Goal: Task Accomplishment & Management: Complete application form

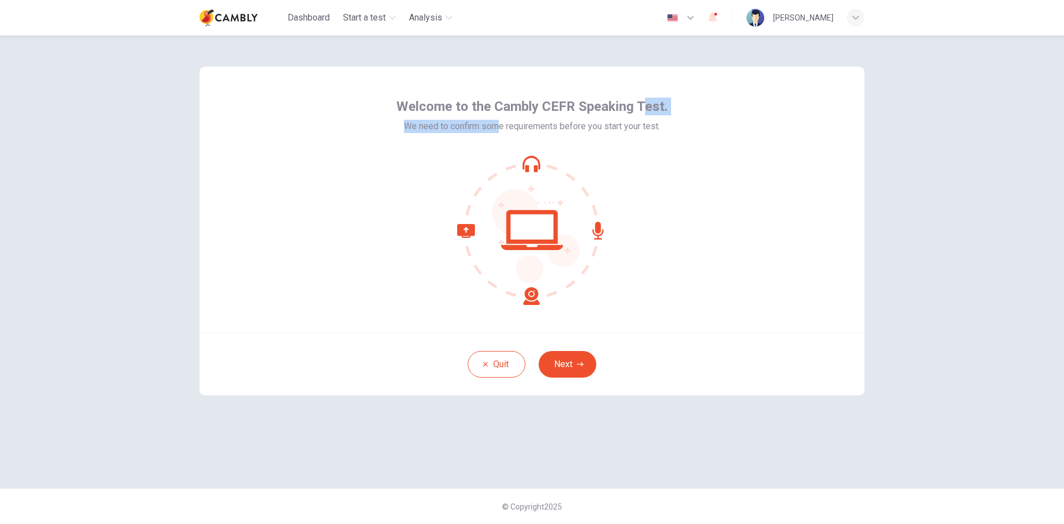
drag, startPoint x: 508, startPoint y: 126, endPoint x: 646, endPoint y: 117, distance: 138.9
click at [646, 117] on div "Welcome to the Cambly CEFR Speaking Test. We need to confirm some requirements …" at bounding box center [532, 115] width 272 height 35
click at [565, 361] on button "Next" at bounding box center [568, 364] width 58 height 27
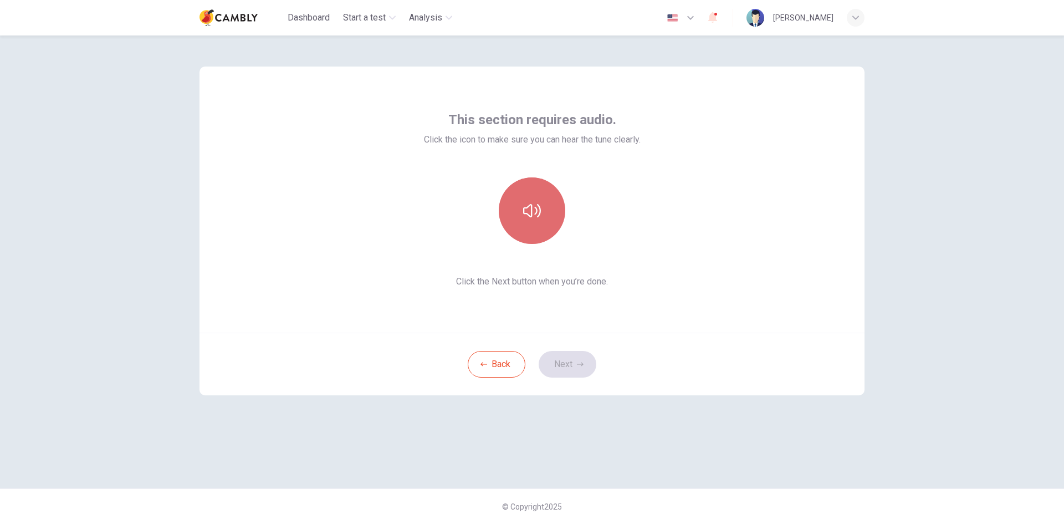
click at [528, 211] on icon "button" at bounding box center [532, 211] width 18 height 18
click at [569, 367] on button "Next" at bounding box center [568, 364] width 58 height 27
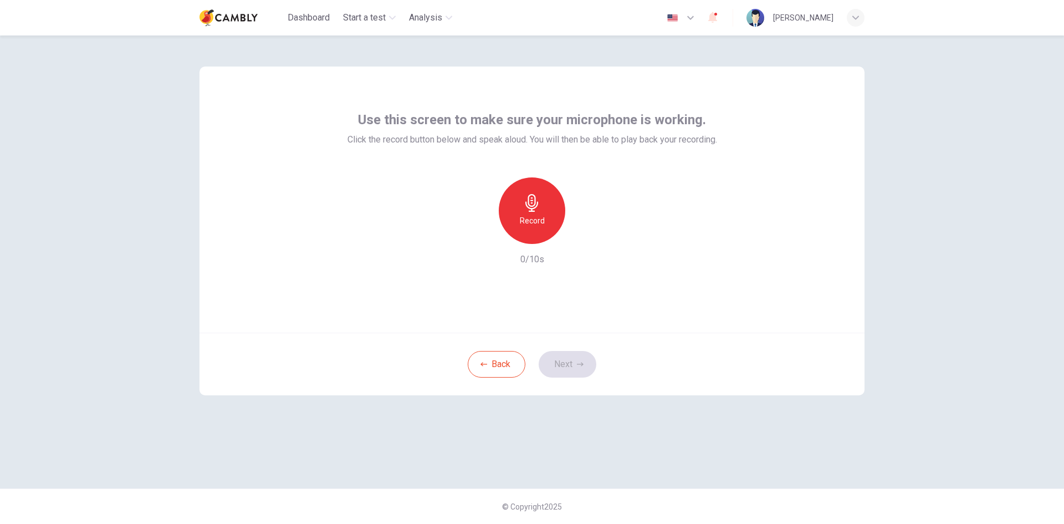
click at [531, 213] on div "Record" at bounding box center [532, 210] width 67 height 67
click at [542, 221] on div "Stop" at bounding box center [532, 210] width 67 height 67
click at [579, 236] on icon "button" at bounding box center [583, 235] width 11 height 11
click at [566, 364] on button "Next" at bounding box center [568, 364] width 58 height 27
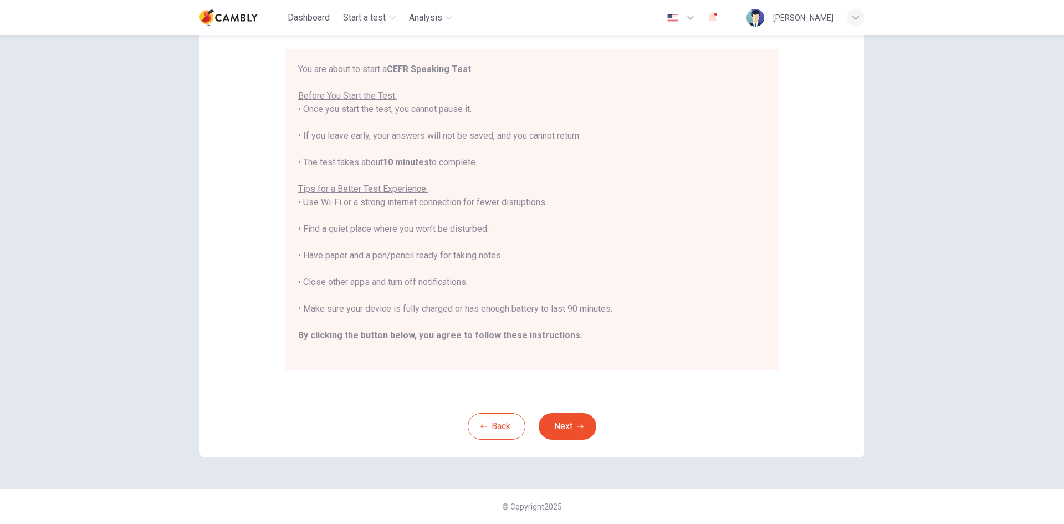
scroll to position [37, 0]
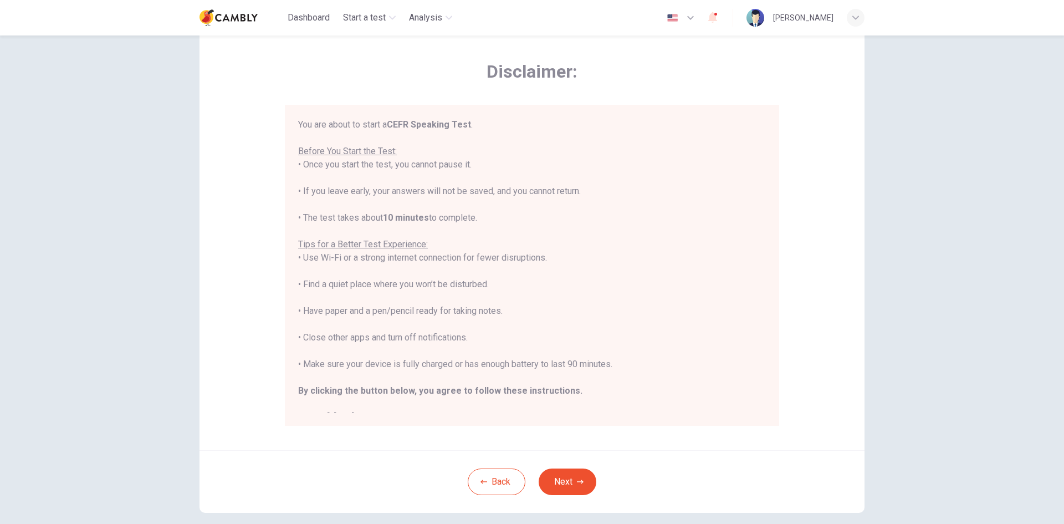
drag, startPoint x: 349, startPoint y: 217, endPoint x: 481, endPoint y: 217, distance: 131.9
click at [481, 217] on div "You are about to start a CEFR Speaking Test . Before You Start the Test: • Once…" at bounding box center [532, 271] width 468 height 306
click at [566, 479] on button "Next" at bounding box center [568, 481] width 58 height 27
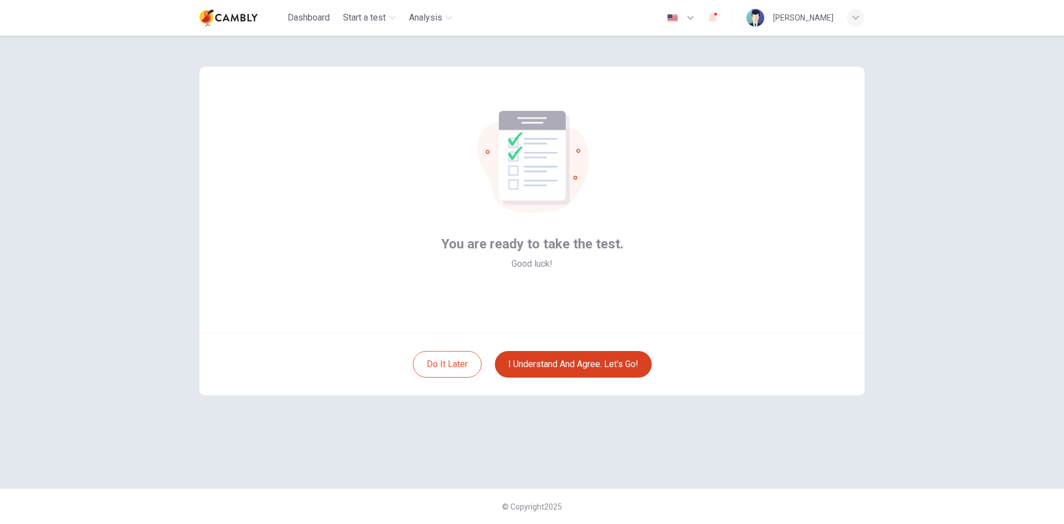
scroll to position [0, 0]
click at [572, 365] on button "I understand and agree. Let’s go!" at bounding box center [573, 364] width 157 height 27
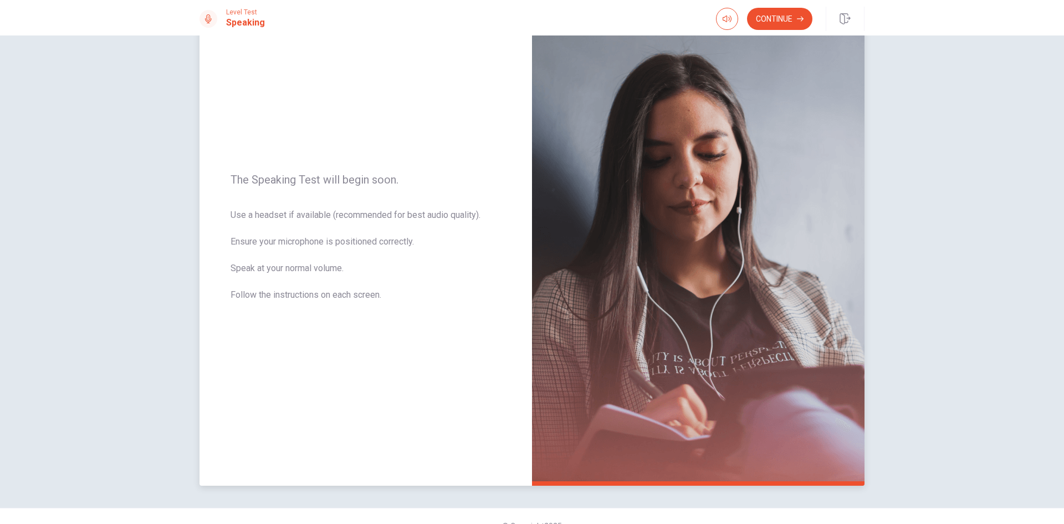
scroll to position [75, 0]
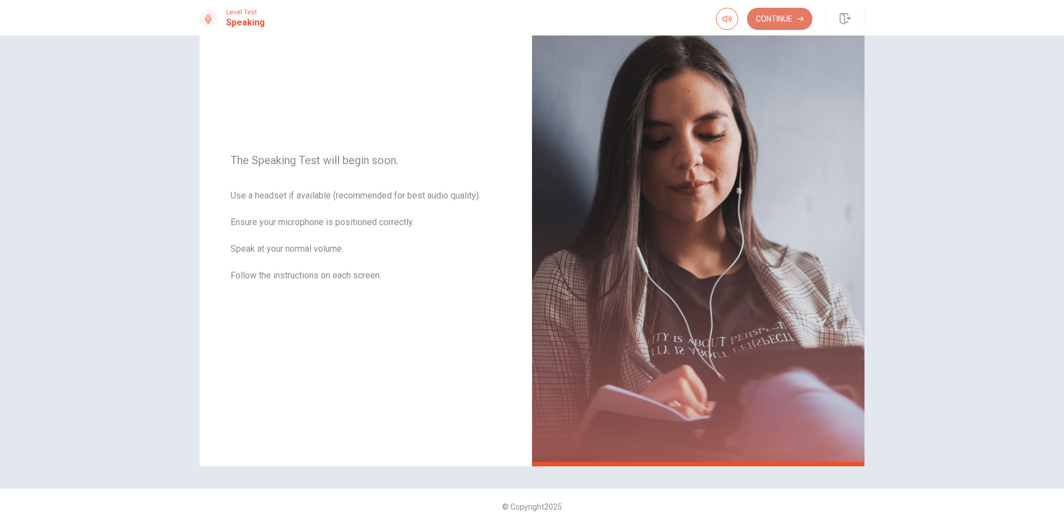
click at [774, 17] on button "Continue" at bounding box center [779, 19] width 65 height 22
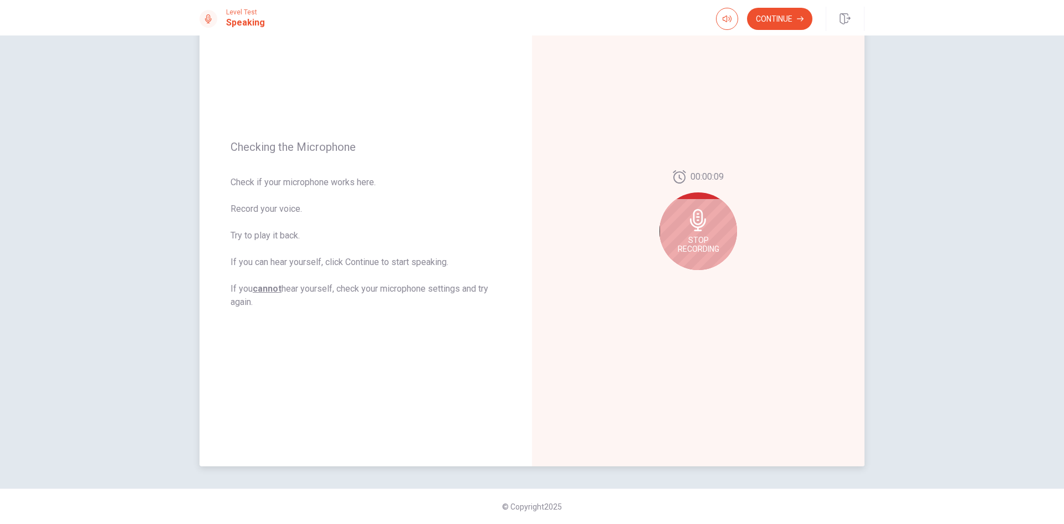
click at [705, 223] on icon at bounding box center [698, 220] width 22 height 22
click at [766, 26] on button "Continue" at bounding box center [779, 19] width 65 height 22
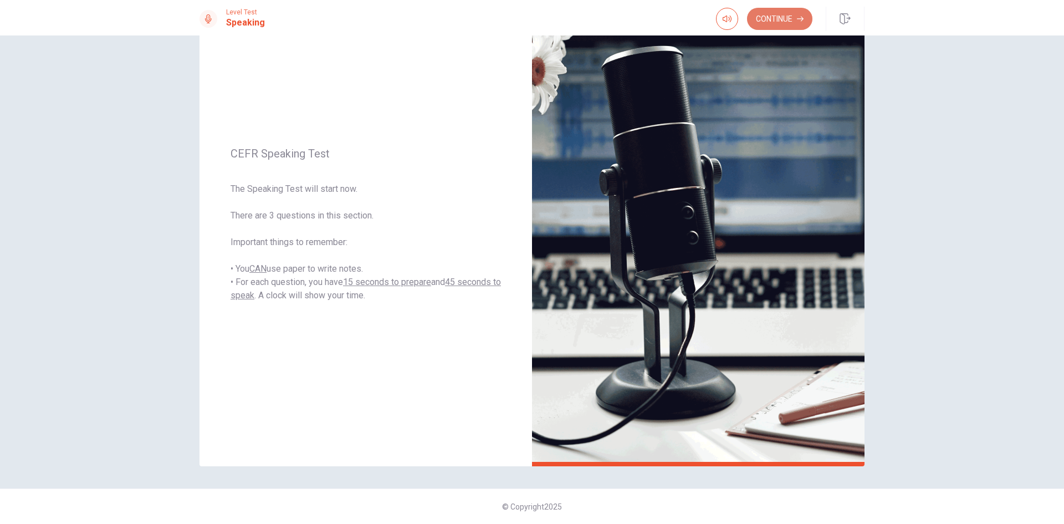
click at [781, 17] on button "Continue" at bounding box center [779, 19] width 65 height 22
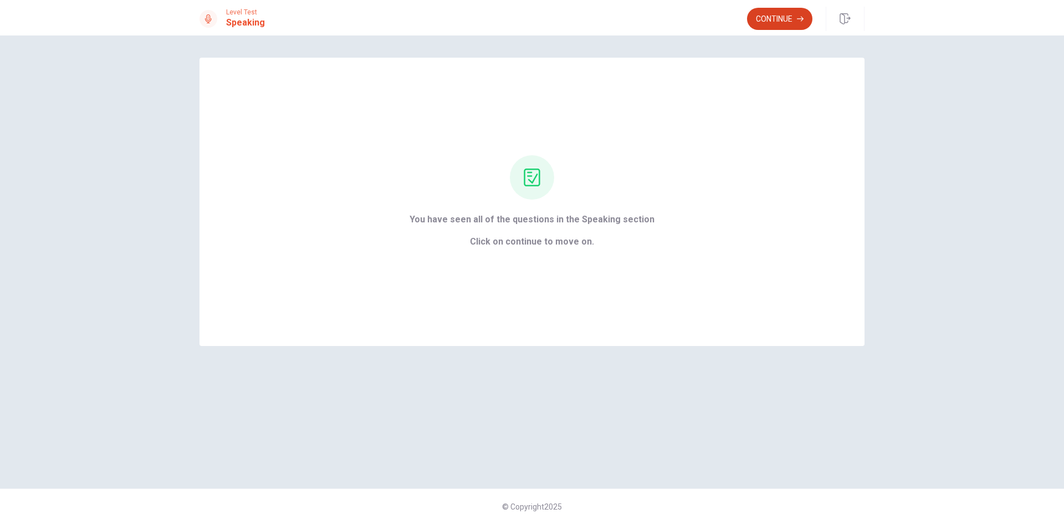
click at [781, 22] on button "Continue" at bounding box center [779, 19] width 65 height 22
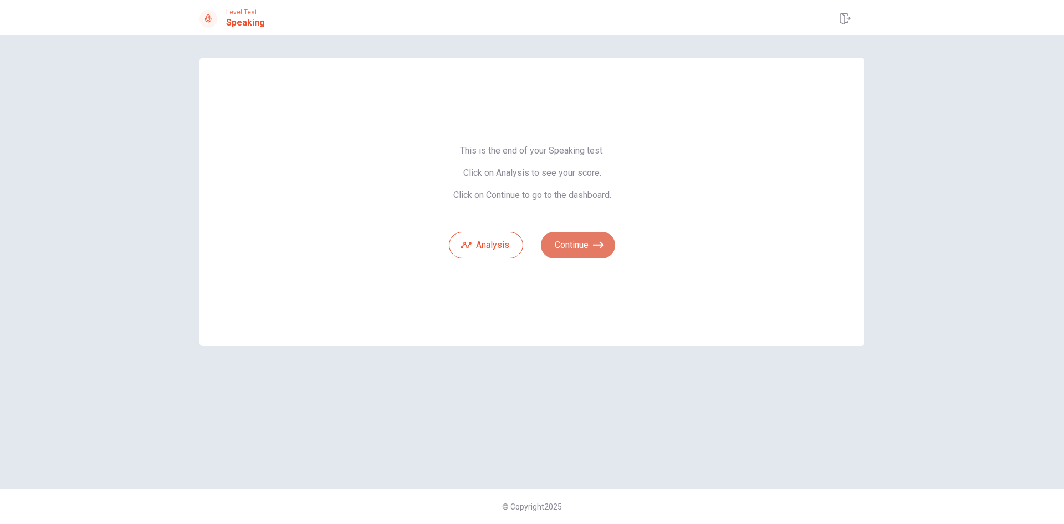
click at [573, 242] on button "Continue" at bounding box center [578, 245] width 74 height 27
